Goal: Task Accomplishment & Management: Complete application form

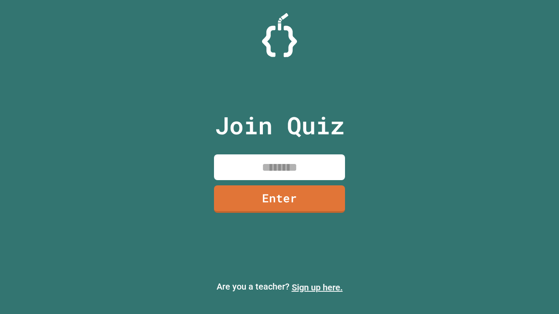
click at [317, 288] on link "Sign up here." at bounding box center [316, 287] width 51 height 10
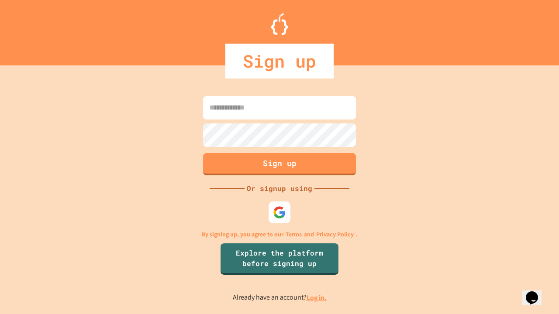
click at [317, 298] on link "Log in." at bounding box center [316, 297] width 20 height 9
